Goal: Check status: Check status

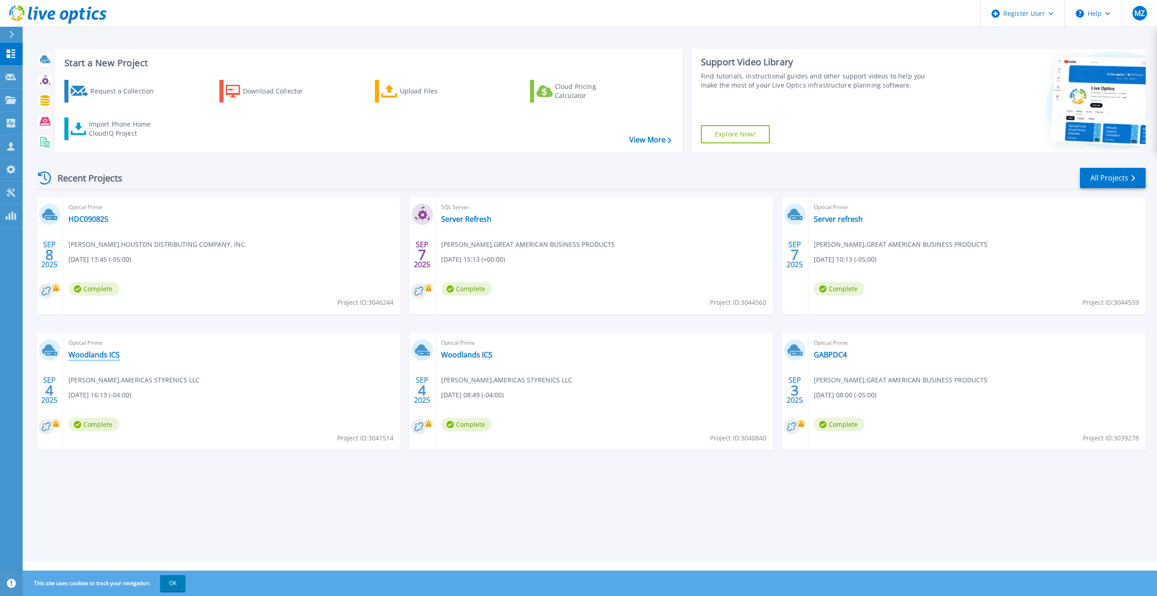
click at [96, 356] on link "Woodlands ICS" at bounding box center [93, 354] width 51 height 9
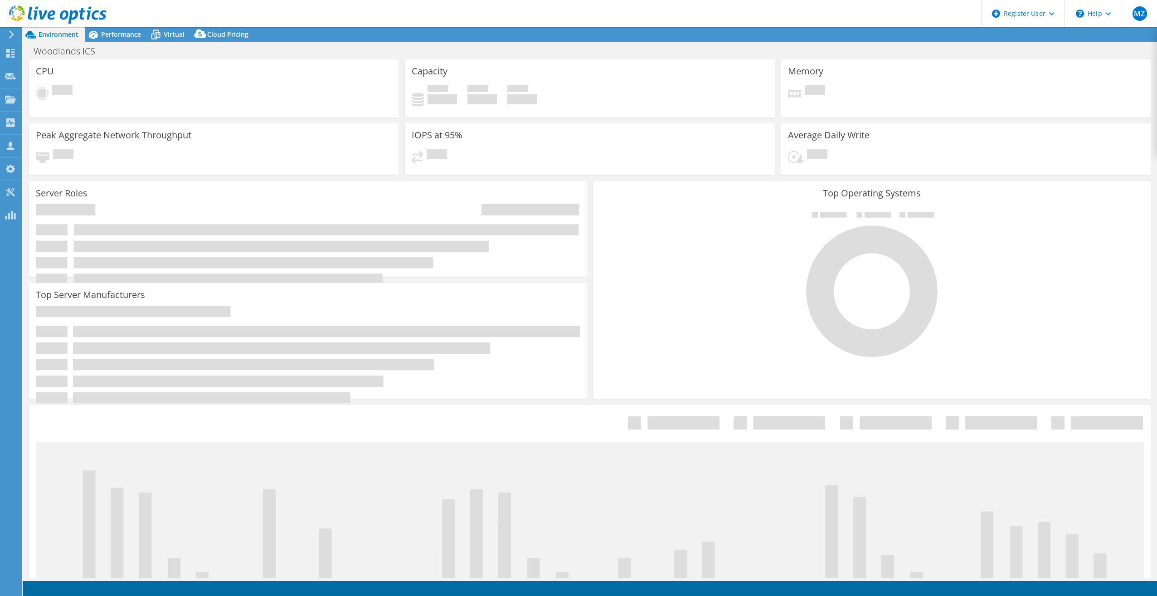
select select "USD"
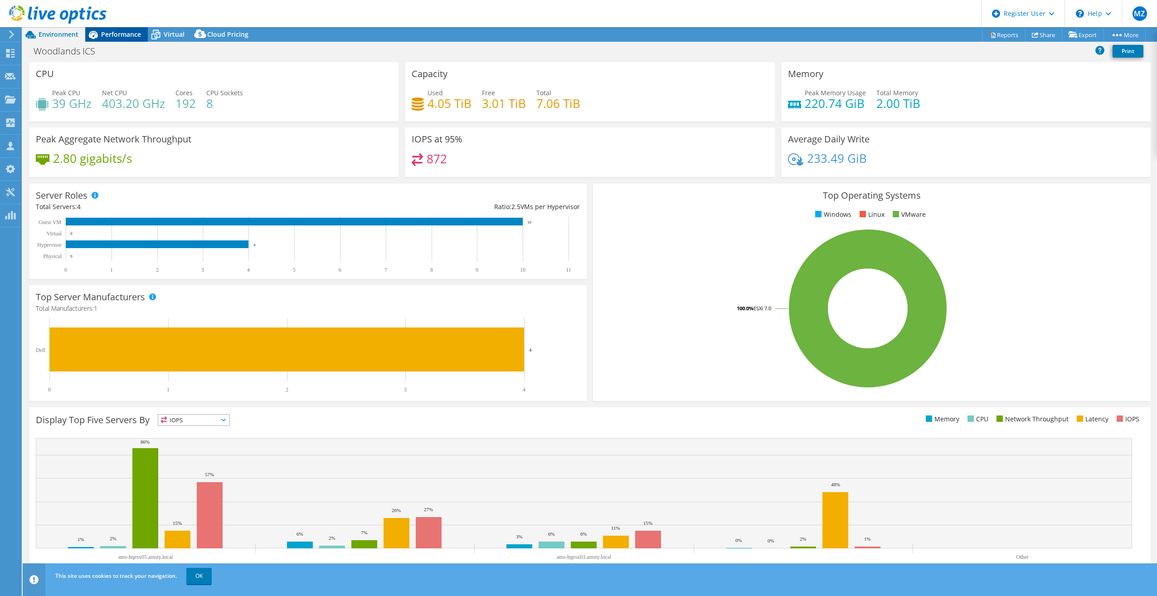
click at [109, 37] on span "Performance" at bounding box center [121, 34] width 40 height 9
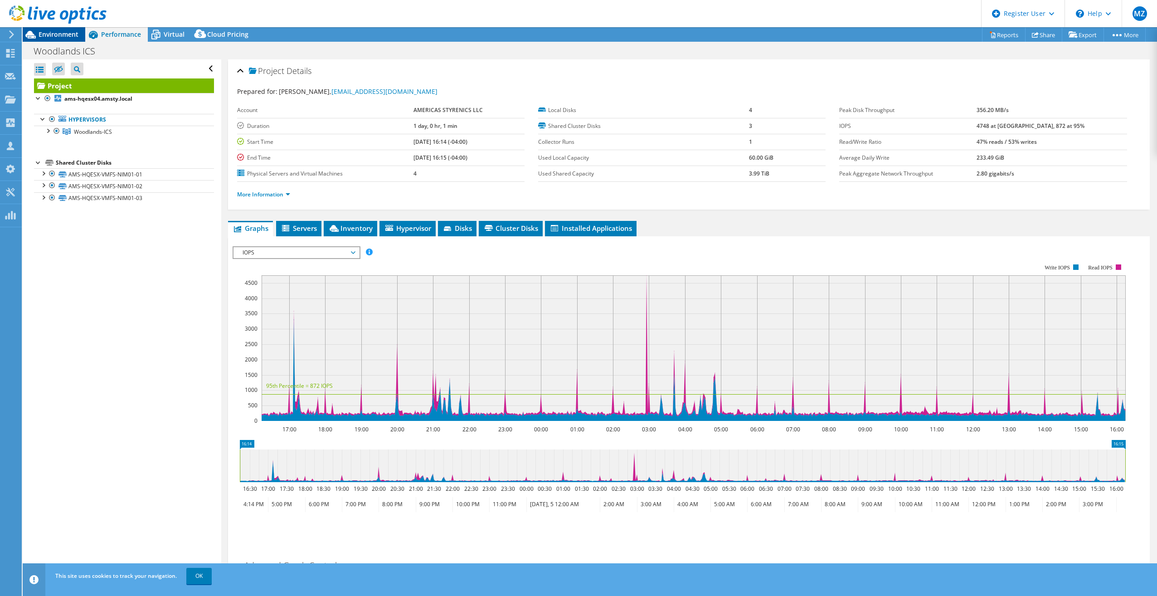
click at [60, 37] on span "Environment" at bounding box center [59, 34] width 40 height 9
